Goal: Complete application form

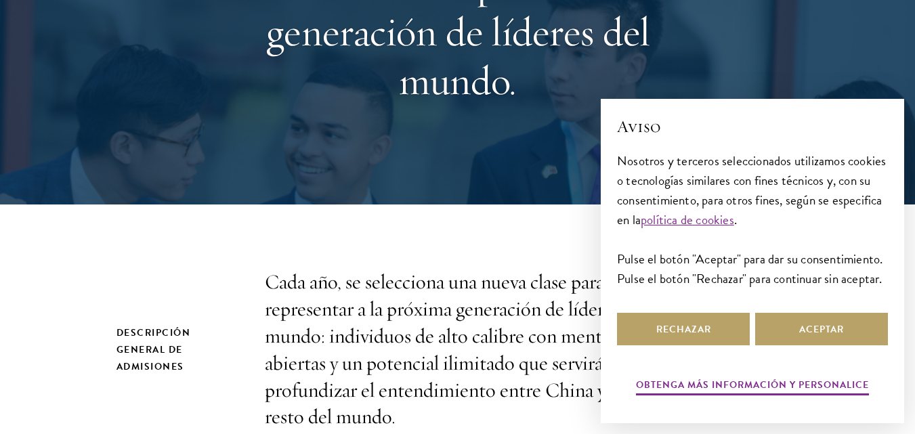
scroll to position [227, 0]
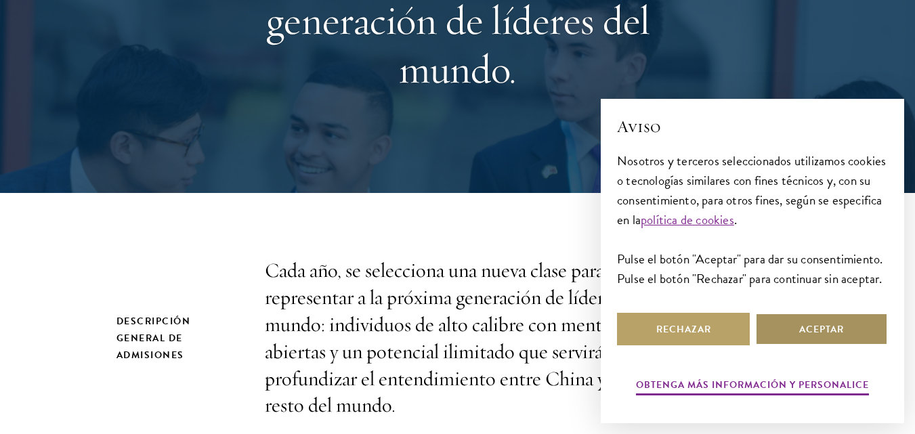
click at [852, 313] on button "Aceptar" at bounding box center [821, 329] width 133 height 33
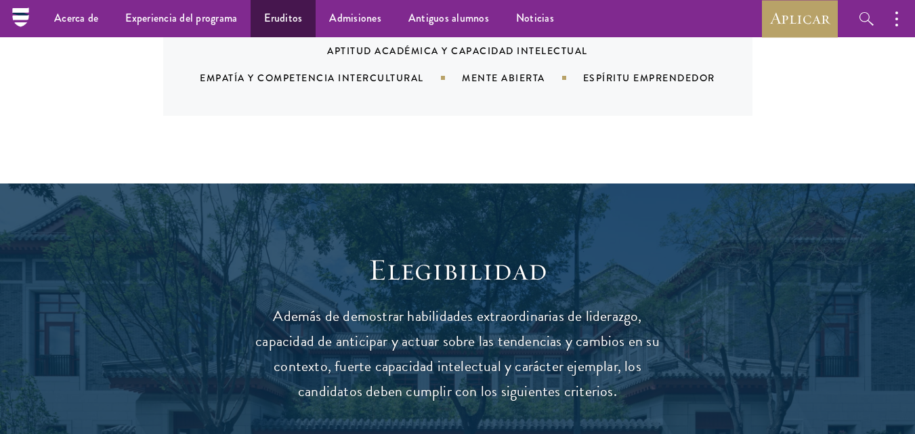
scroll to position [1576, 0]
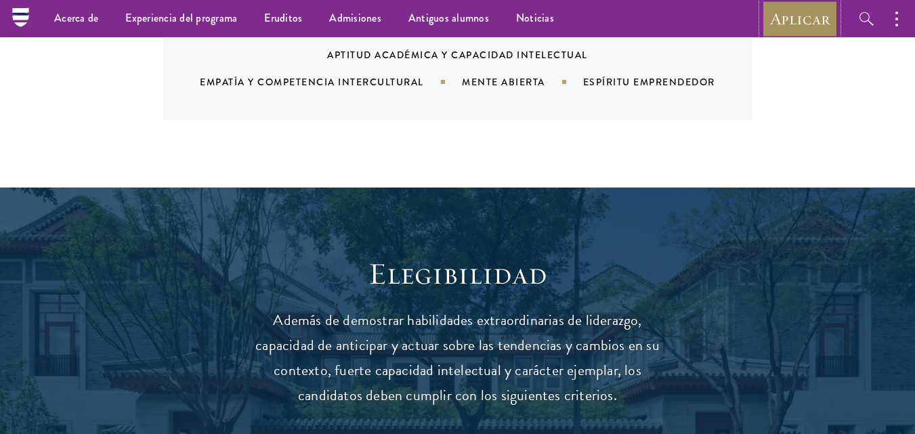
click at [780, 12] on font "Aplicar" at bounding box center [800, 18] width 60 height 21
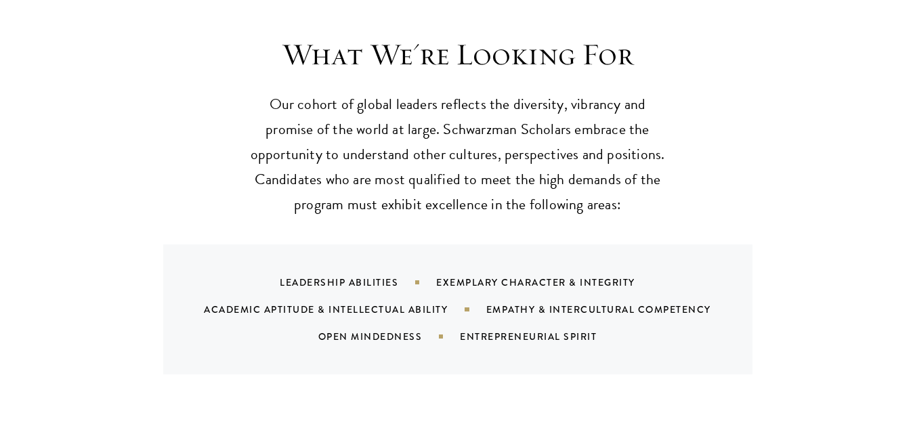
scroll to position [1297, 0]
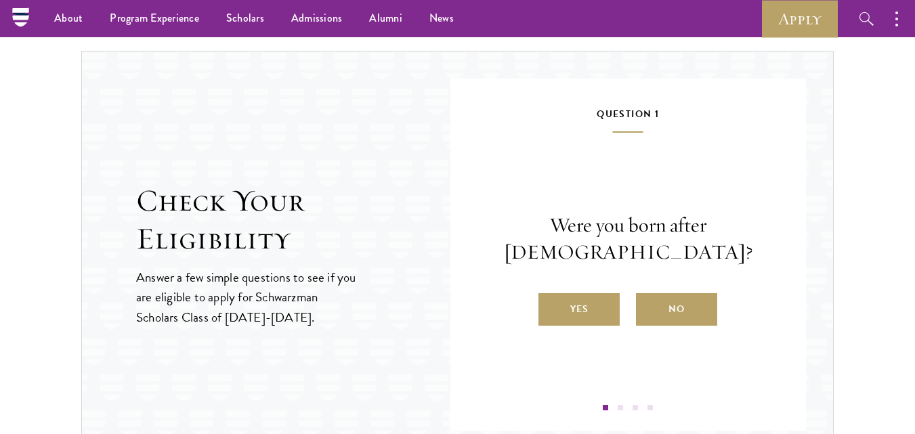
scroll to position [1377, 0]
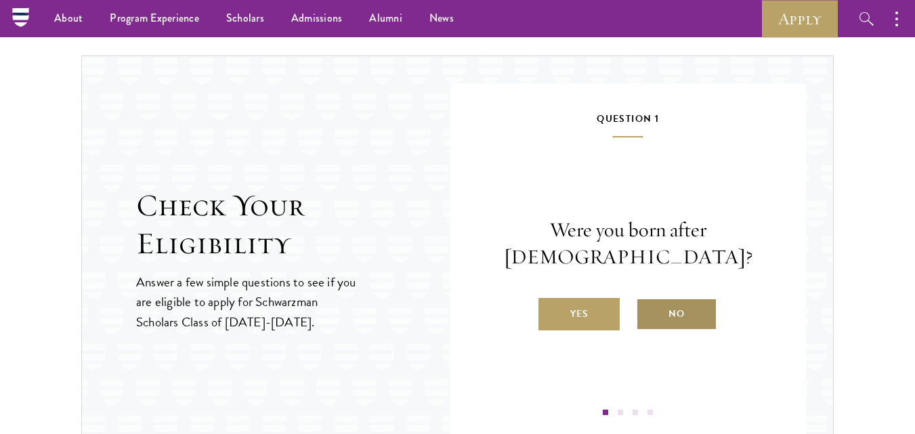
click at [659, 301] on label "No" at bounding box center [676, 314] width 81 height 33
click at [648, 301] on input "No" at bounding box center [642, 305] width 12 height 12
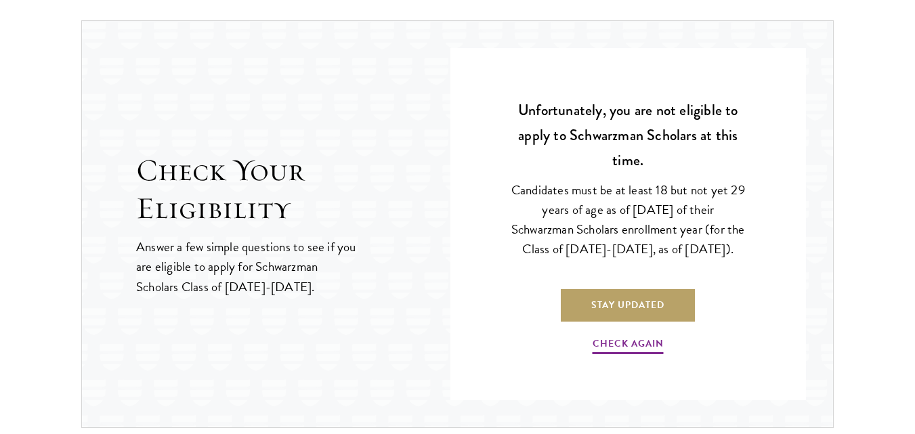
scroll to position [1438, 0]
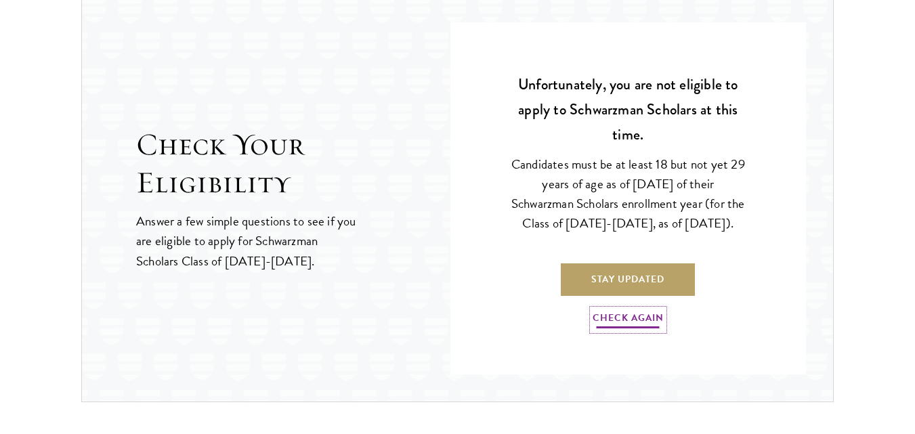
click at [638, 329] on link "Check Again" at bounding box center [628, 320] width 71 height 21
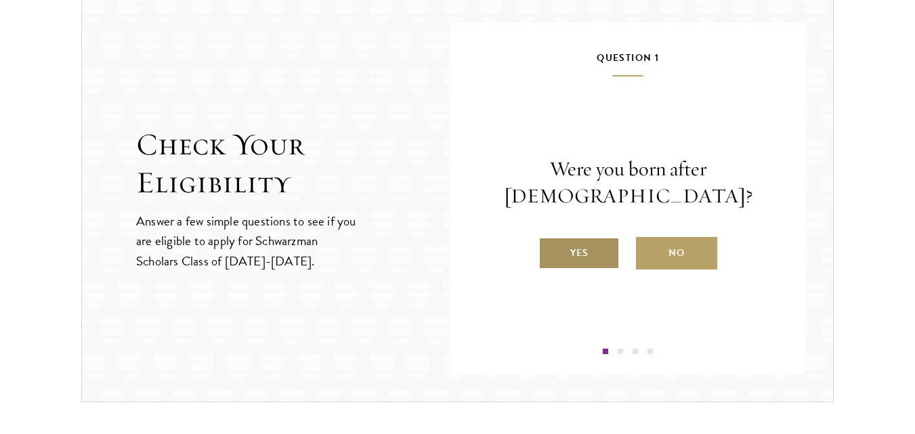
click at [606, 257] on label "Yes" at bounding box center [579, 253] width 81 height 33
click at [551, 251] on input "Yes" at bounding box center [545, 244] width 12 height 12
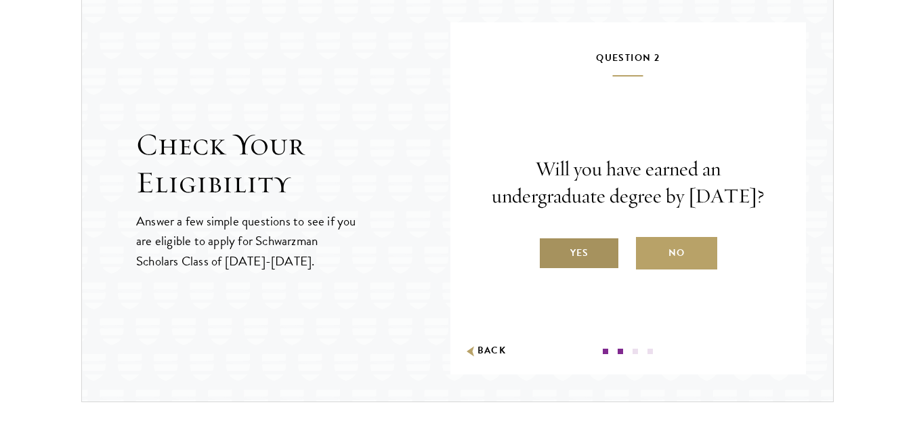
click at [598, 261] on label "Yes" at bounding box center [579, 253] width 81 height 33
click at [551, 251] on input "Yes" at bounding box center [545, 244] width 12 height 12
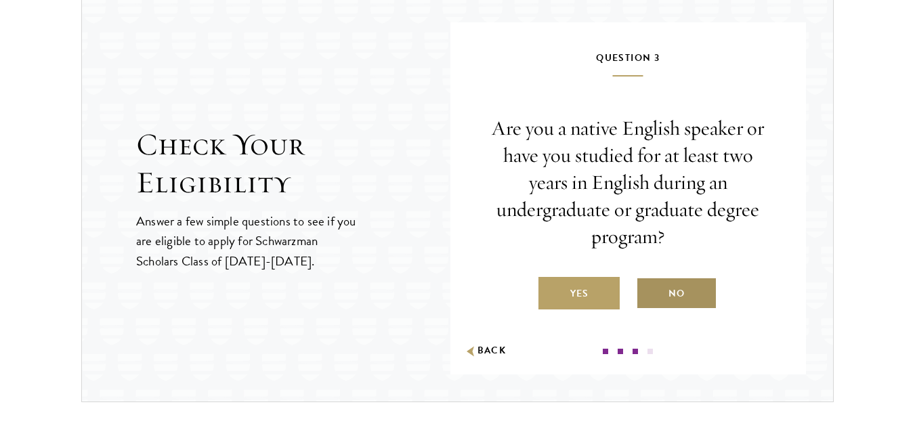
click at [684, 297] on label "No" at bounding box center [676, 293] width 81 height 33
click at [648, 291] on input "No" at bounding box center [642, 285] width 12 height 12
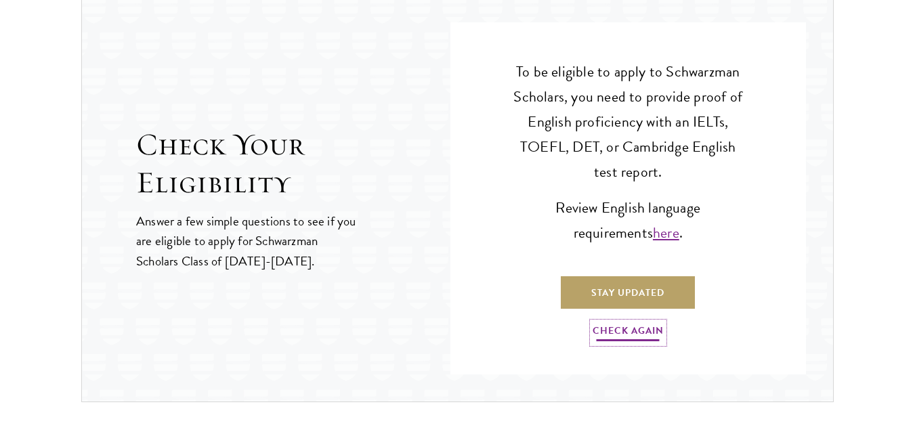
click at [630, 326] on link "Check Again" at bounding box center [628, 332] width 71 height 21
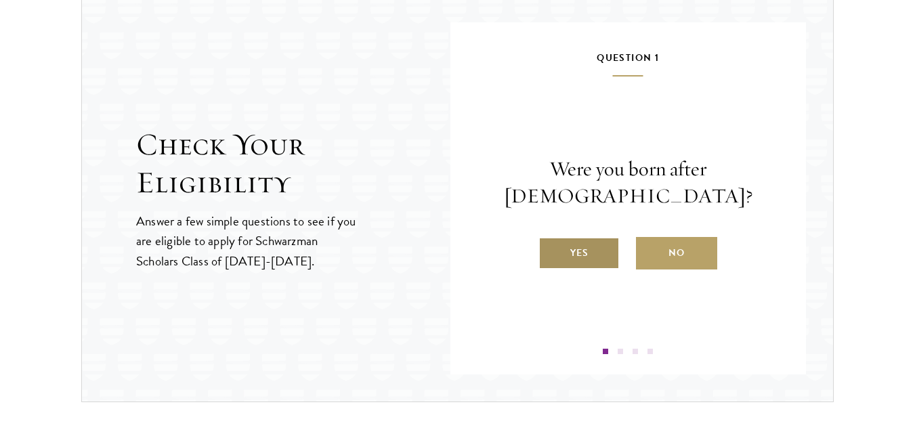
click at [600, 238] on label "Yes" at bounding box center [579, 253] width 81 height 33
click at [551, 238] on input "Yes" at bounding box center [545, 244] width 12 height 12
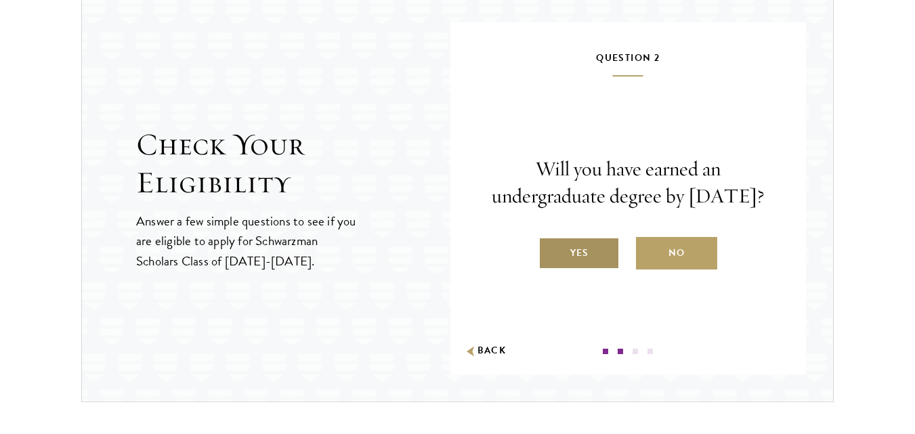
click at [589, 270] on label "Yes" at bounding box center [579, 253] width 81 height 33
click at [551, 251] on input "Yes" at bounding box center [545, 244] width 12 height 12
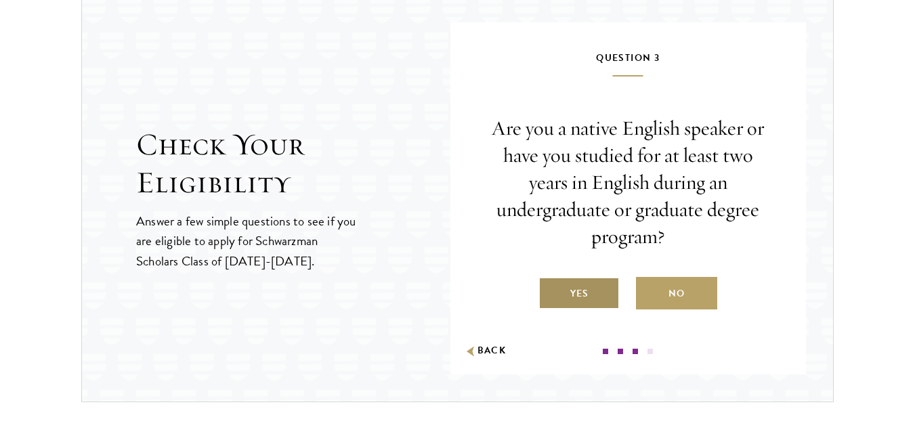
click at [591, 293] on label "Yes" at bounding box center [579, 293] width 81 height 33
click at [551, 291] on input "Yes" at bounding box center [545, 285] width 12 height 12
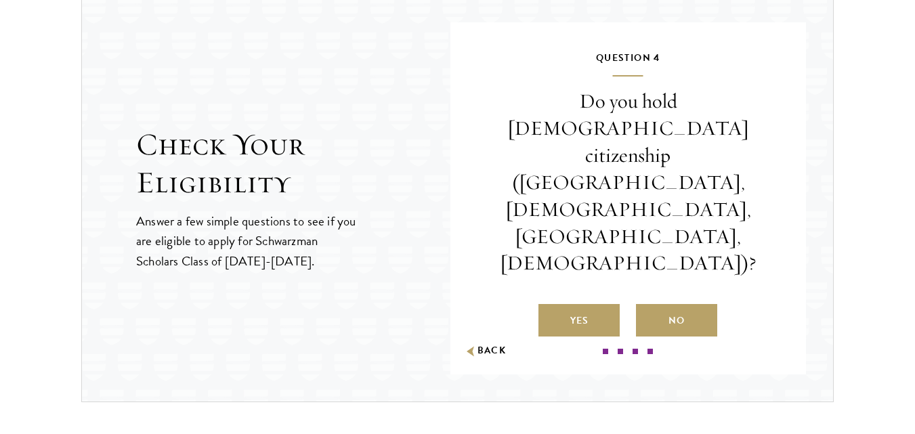
click at [658, 249] on div "Do you hold Chinese citizenship (Chinese mainland, Hong Kong, Macau, Taiwan)? Y…" at bounding box center [628, 212] width 275 height 249
click at [668, 304] on label "No" at bounding box center [676, 320] width 81 height 33
click at [648, 306] on input "No" at bounding box center [642, 312] width 12 height 12
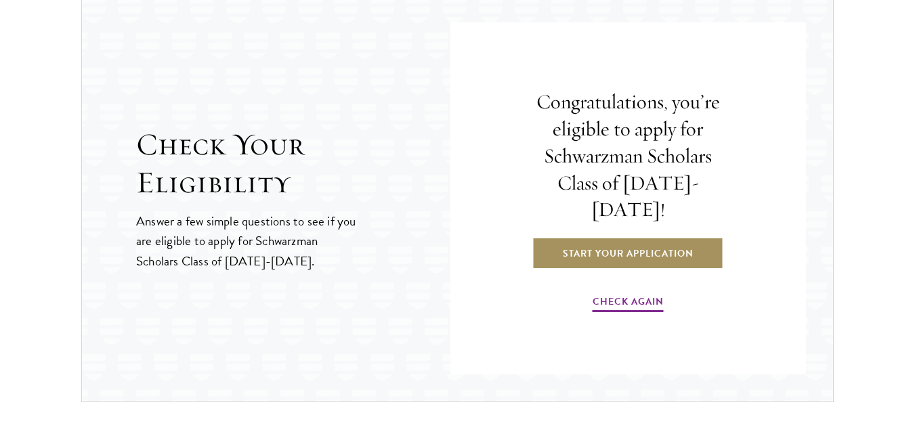
click at [668, 246] on link "Start Your Application" at bounding box center [628, 253] width 192 height 33
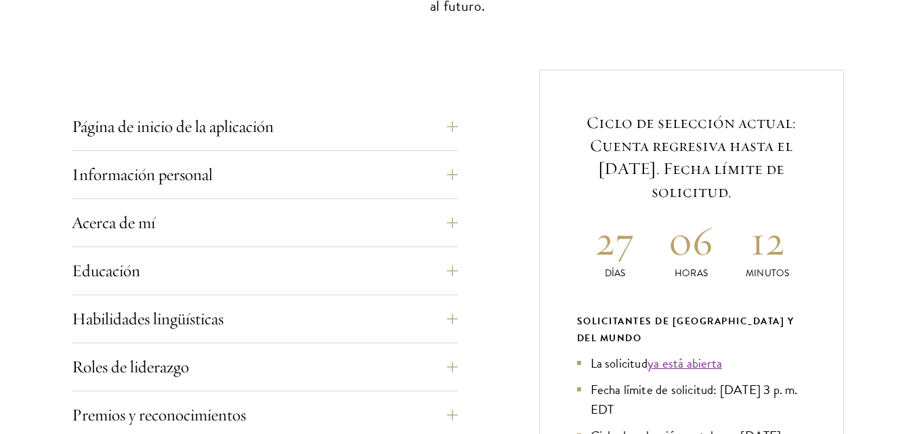
scroll to position [480, 0]
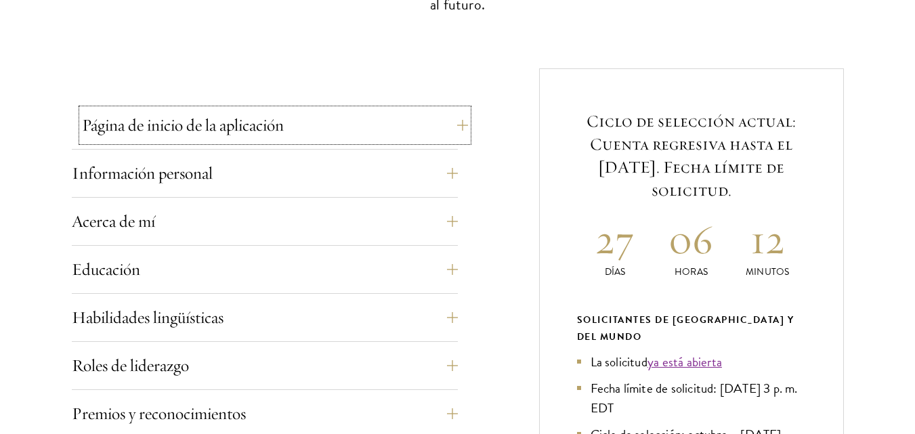
click at [451, 119] on button "Página de inicio de la aplicación" at bounding box center [275, 125] width 386 height 33
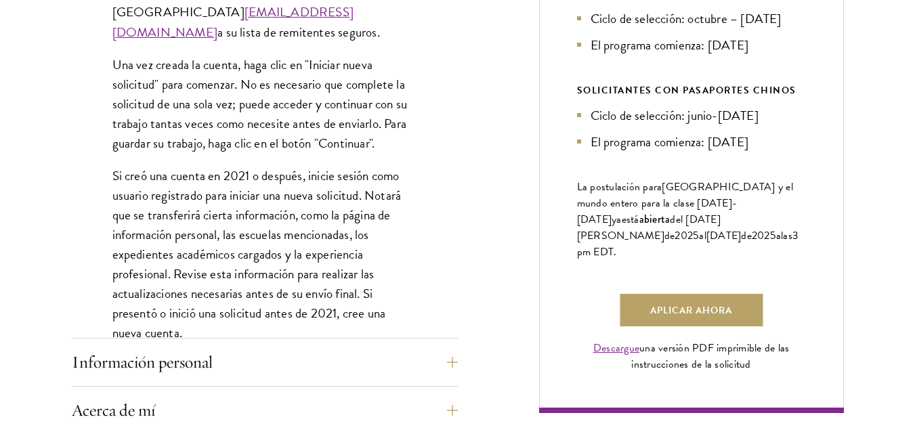
scroll to position [972, 0]
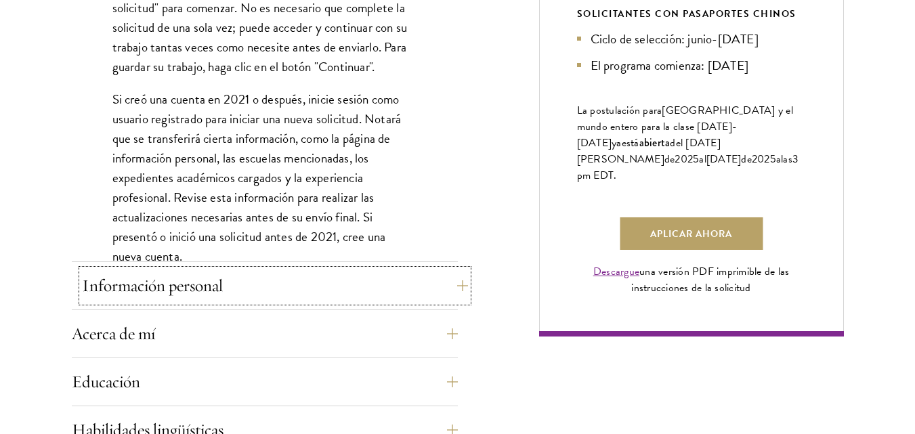
click at [444, 274] on button "Información personal" at bounding box center [275, 286] width 386 height 33
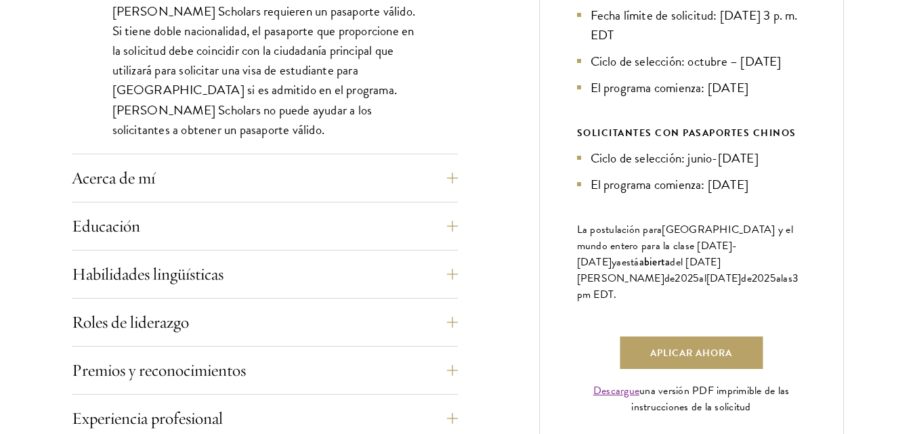
scroll to position [913, 0]
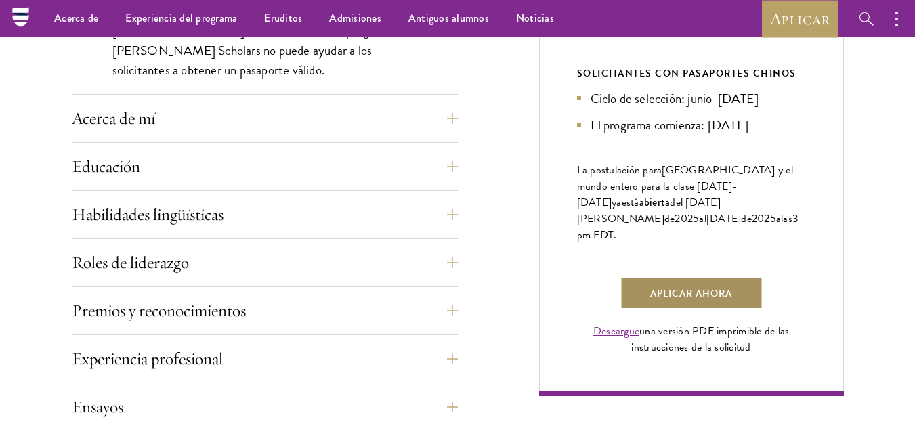
click at [699, 289] on link "Aplicar ahora" at bounding box center [691, 293] width 143 height 33
